Goal: Subscribe to service/newsletter

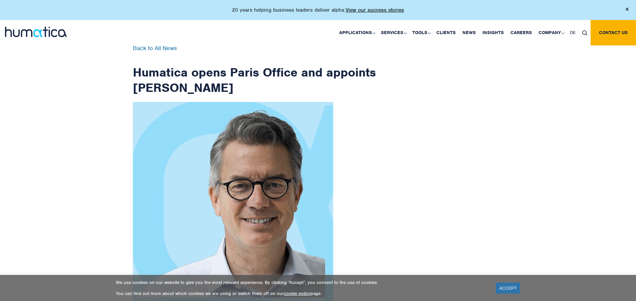
scroll to position [1066, 0]
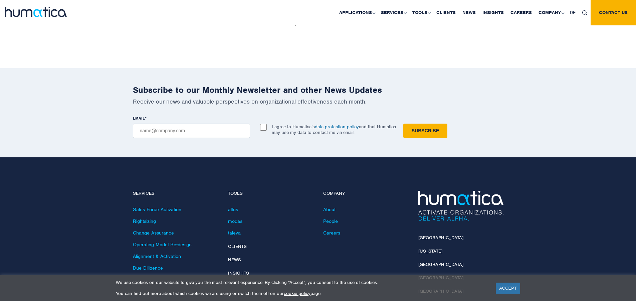
checkbox input "true"
type input "[EMAIL_ADDRESS][DOMAIN_NAME]"
click at [404, 124] on input "Subscribe" at bounding box center [426, 131] width 44 height 14
